Goal: Find contact information: Find contact information

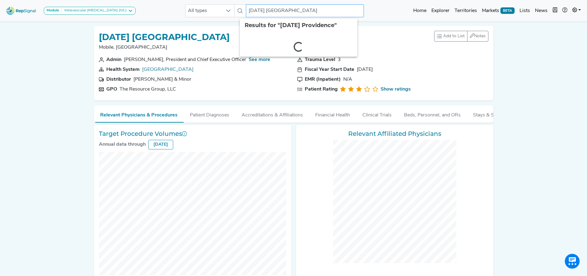
drag, startPoint x: 225, startPoint y: 6, endPoint x: 198, endPoint y: 3, distance: 27.9
click at [198, 3] on div "Module Intravascular [MEDICAL_DATA] (IVL) Carotid Procedures Intravascular [MED…" at bounding box center [293, 10] width 587 height 16
paste input "1417961137"
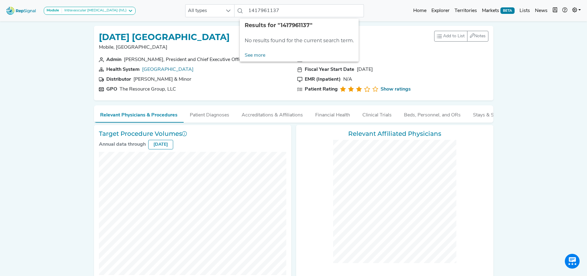
drag, startPoint x: 252, startPoint y: 18, endPoint x: 258, endPoint y: 14, distance: 6.3
click at [252, 18] on div "Module Intravascular [MEDICAL_DATA] (IVL) Carotid Procedures Intravascular [MED…" at bounding box center [293, 10] width 587 height 16
drag, startPoint x: 274, startPoint y: 11, endPoint x: 203, endPoint y: 3, distance: 71.9
click at [203, 3] on div "Module Intravascular [MEDICAL_DATA] (IVL) Carotid Procedures Intravascular [MED…" at bounding box center [293, 10] width 587 height 16
paste input "[PERSON_NAME] MEDICAL GROUP"
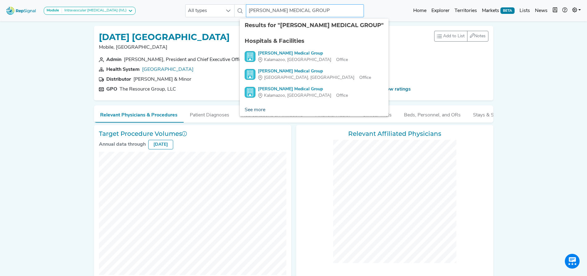
type input "[PERSON_NAME] MEDICAL GROUP"
click at [256, 111] on link "See more" at bounding box center [255, 110] width 31 height 12
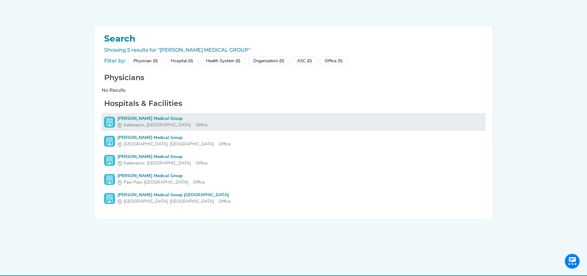
click at [143, 120] on div "[PERSON_NAME] Medical Group" at bounding box center [162, 119] width 90 height 6
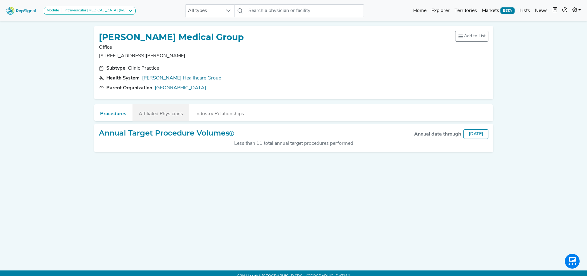
click at [154, 109] on button "Affiliated Physicians" at bounding box center [160, 112] width 57 height 17
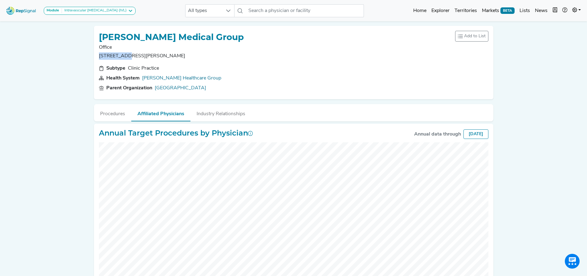
drag, startPoint x: 100, startPoint y: 55, endPoint x: 125, endPoint y: 58, distance: 26.0
click at [125, 58] on p "[STREET_ADDRESS][PERSON_NAME]" at bounding box center [171, 55] width 145 height 7
copy p "[STREET_ADDRESS][PERSON_NAME]"
drag, startPoint x: 151, startPoint y: 57, endPoint x: 123, endPoint y: 63, distance: 28.8
click at [128, 57] on p "[STREET_ADDRESS][PERSON_NAME]" at bounding box center [171, 55] width 145 height 7
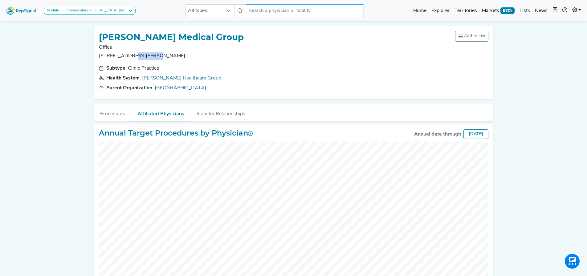
copy p "Kalamazoo"
